Goal: Task Accomplishment & Management: Manage account settings

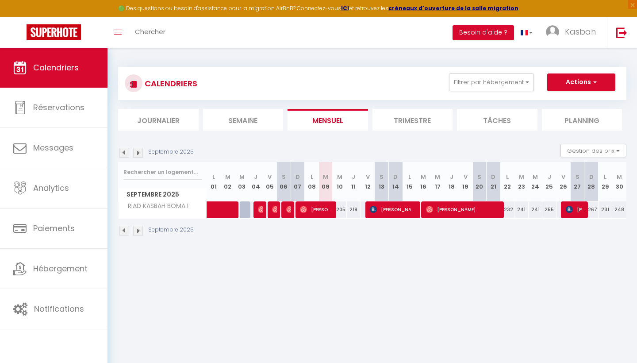
select select
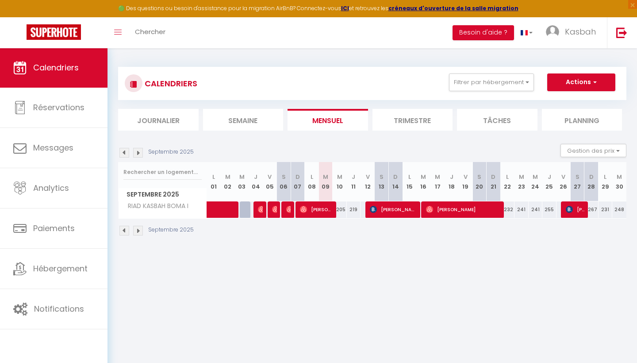
click at [321, 212] on span "[PERSON_NAME]" at bounding box center [316, 209] width 33 height 17
select select "OK"
select select "0"
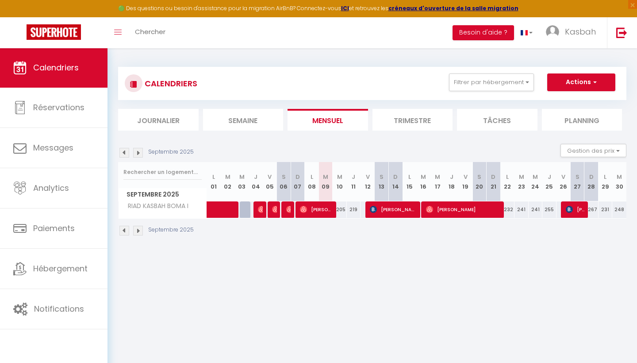
select select "1"
select select
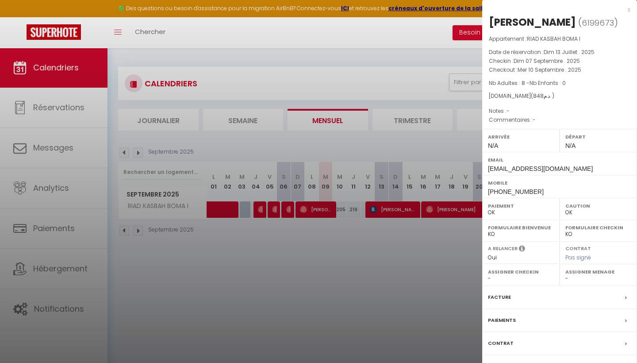
click at [627, 9] on div "x" at bounding box center [556, 9] width 148 height 11
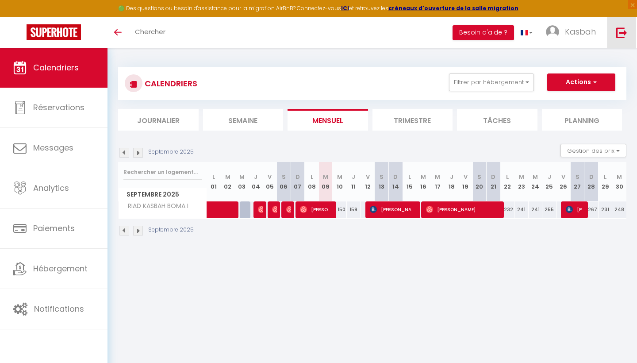
click at [625, 32] on img at bounding box center [621, 32] width 11 height 11
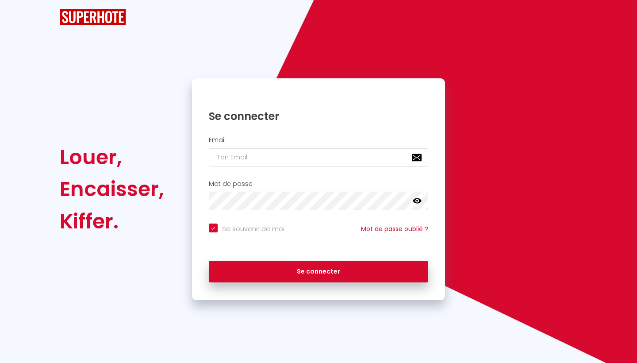
checkbox input "true"
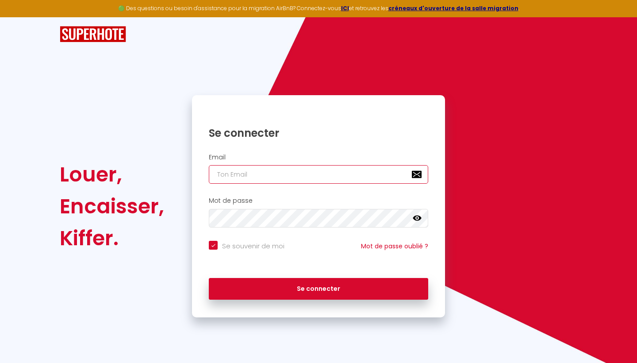
type input "i"
checkbox input "true"
type input "in"
checkbox input "true"
type input "inf"
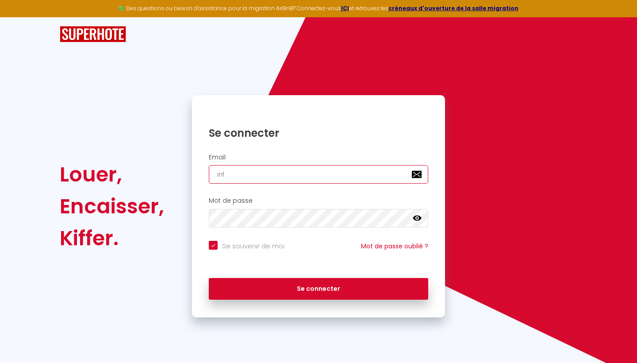
checkbox input "true"
type input "info"
checkbox input "true"
type input "info@casaboma.com"
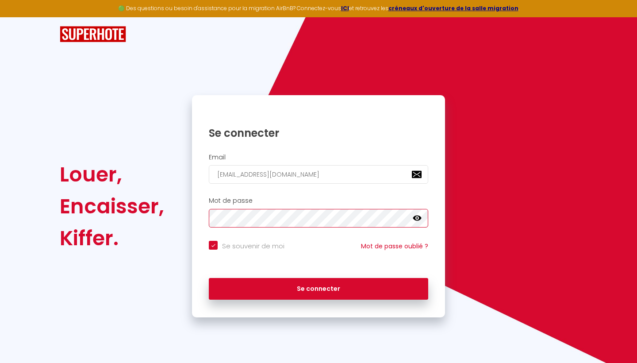
click at [318, 287] on button "Se connecter" at bounding box center [318, 289] width 219 height 22
checkbox input "true"
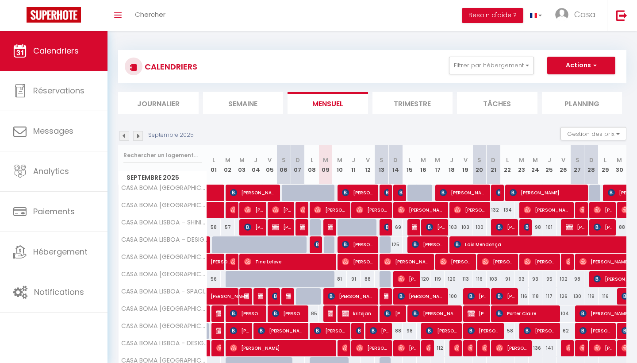
scroll to position [224, 0]
